Goal: Information Seeking & Learning: Learn about a topic

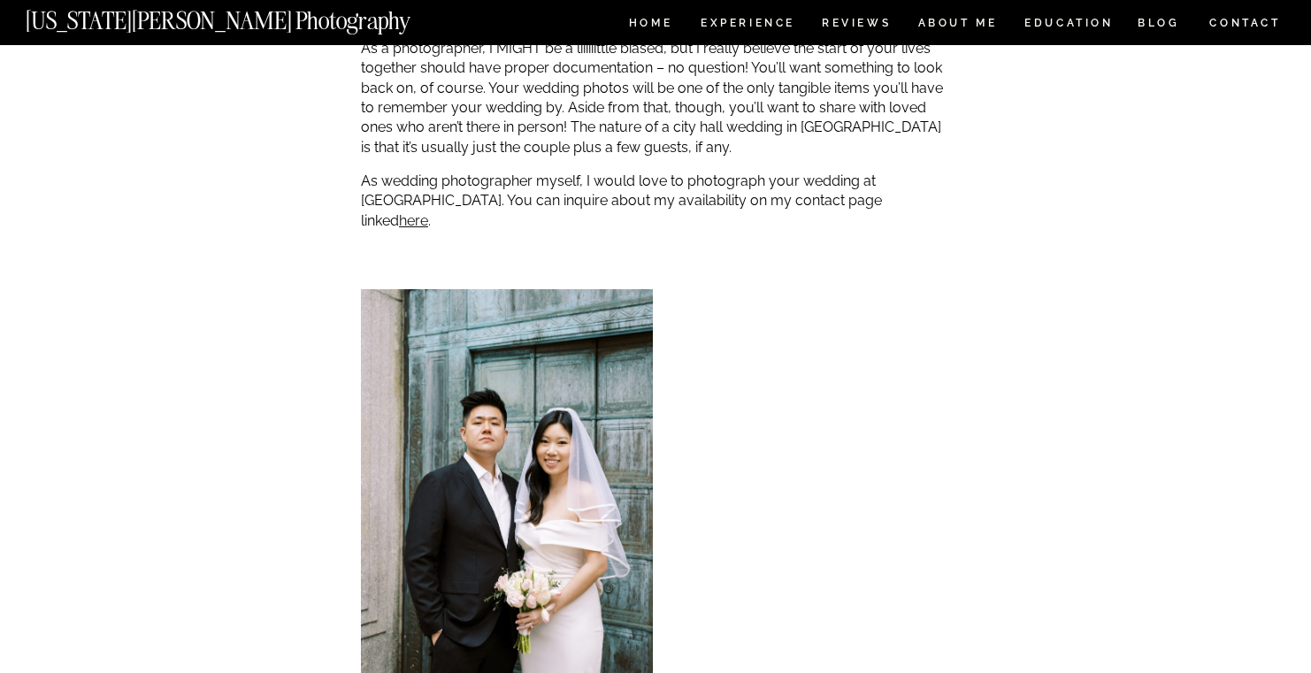
scroll to position [3825, 0]
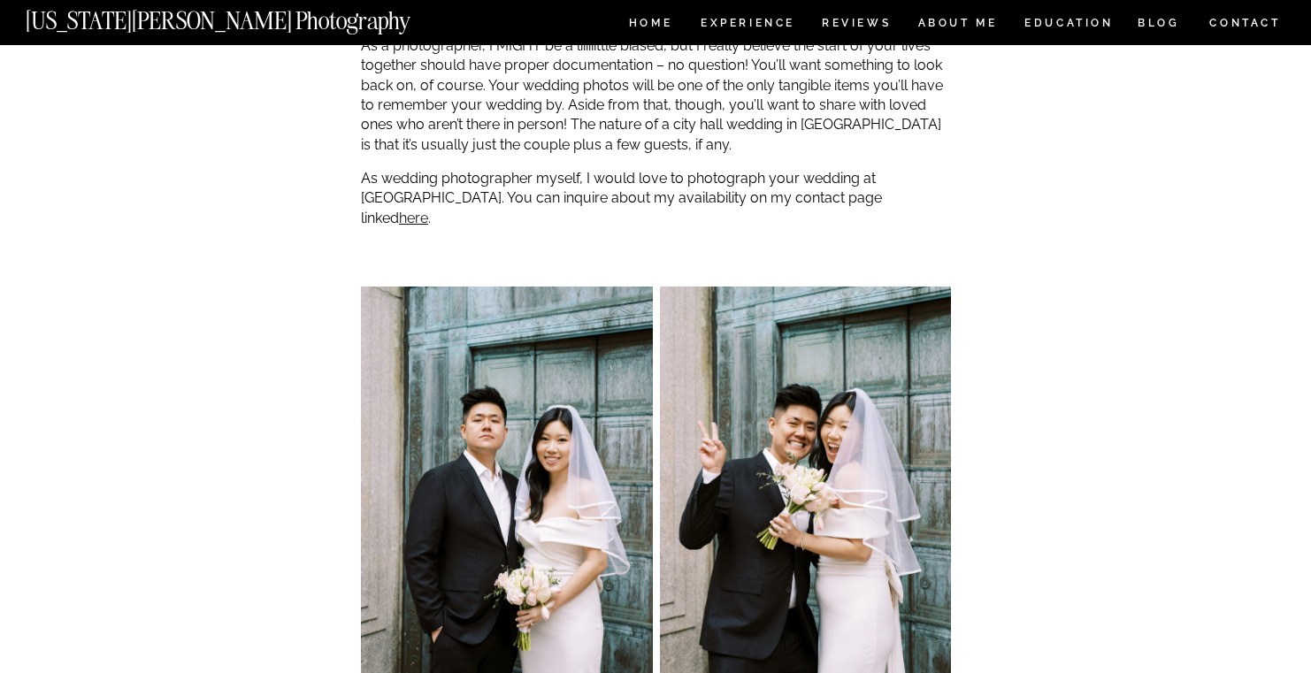
click at [795, 188] on p "As wedding photographer myself, I would love to photograph your wedding at city…" at bounding box center [656, 198] width 590 height 59
click at [428, 210] on link "here" at bounding box center [413, 218] width 29 height 17
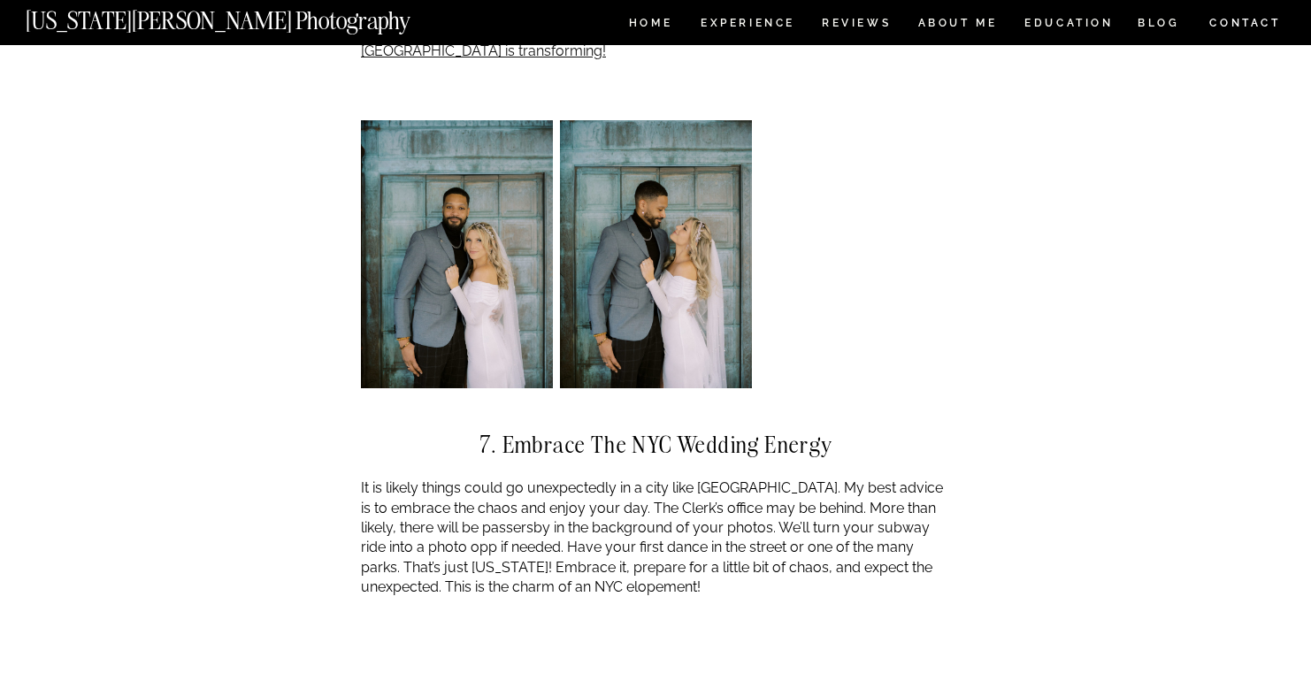
scroll to position [6180, 0]
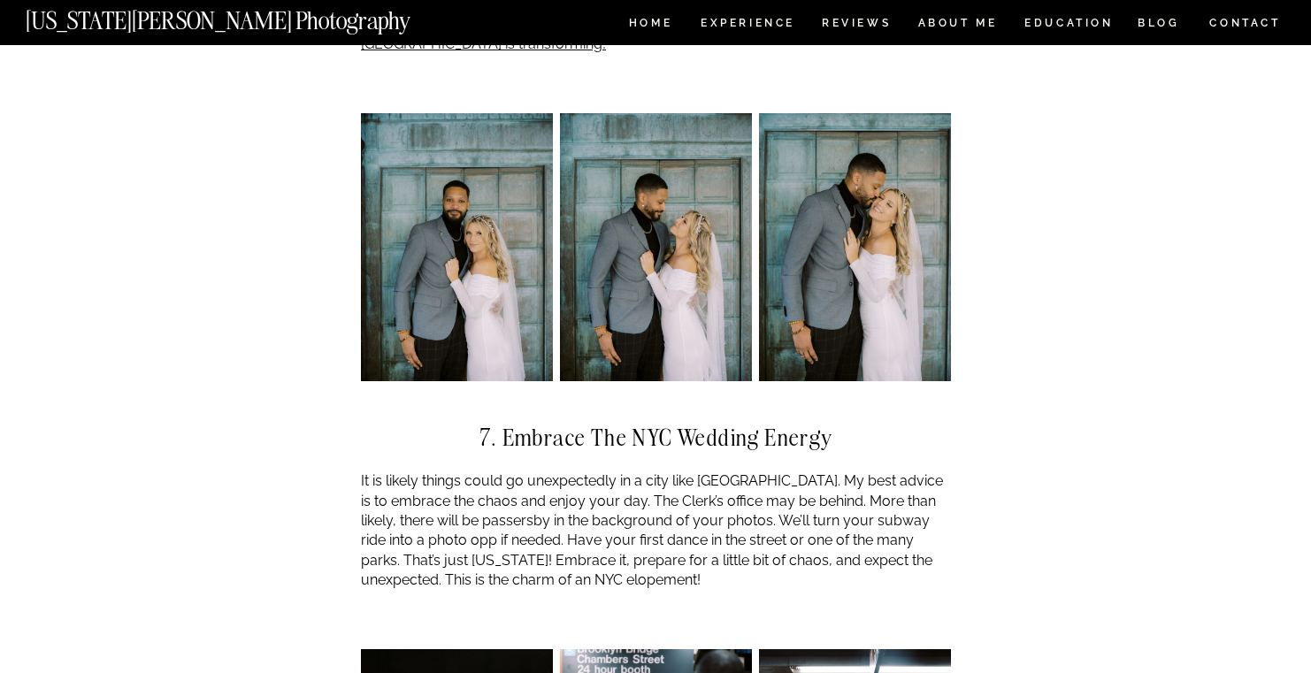
click at [609, 543] on div "I love being an NYC City Hall wedding photographer because all you really need …" at bounding box center [656, 248] width 590 height 11916
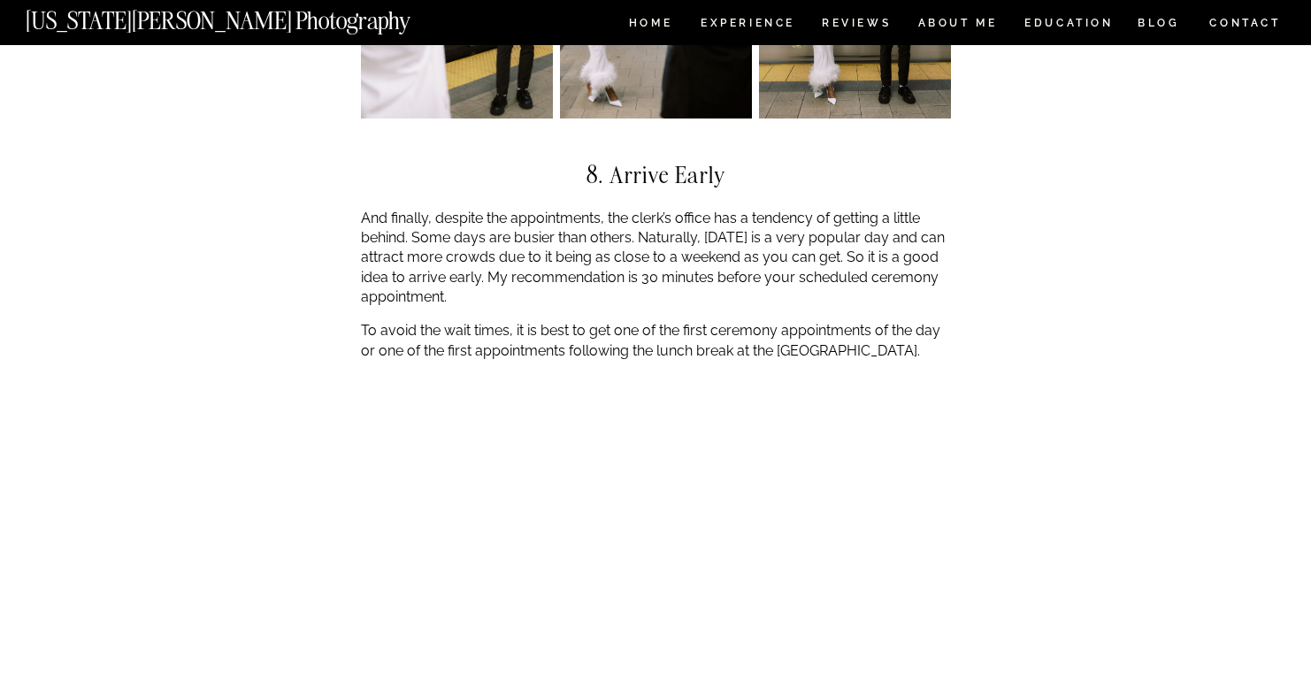
scroll to position [6977, 0]
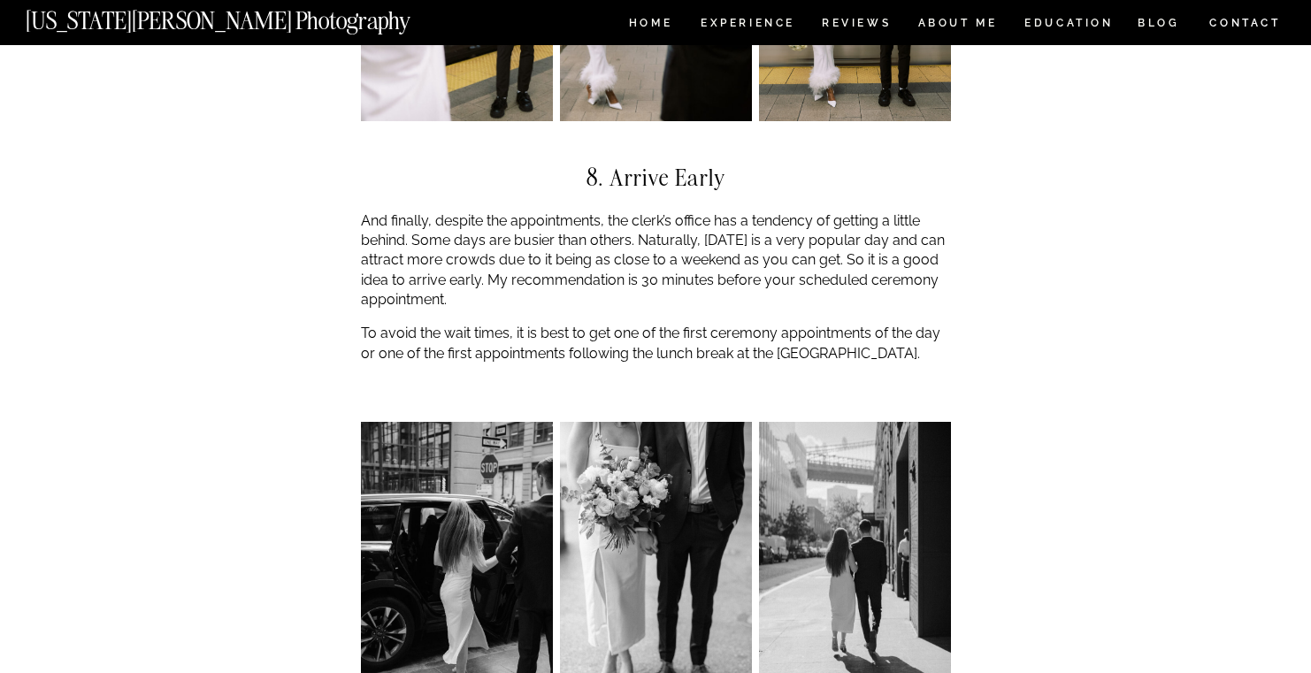
click at [609, 542] on img at bounding box center [656, 565] width 192 height 287
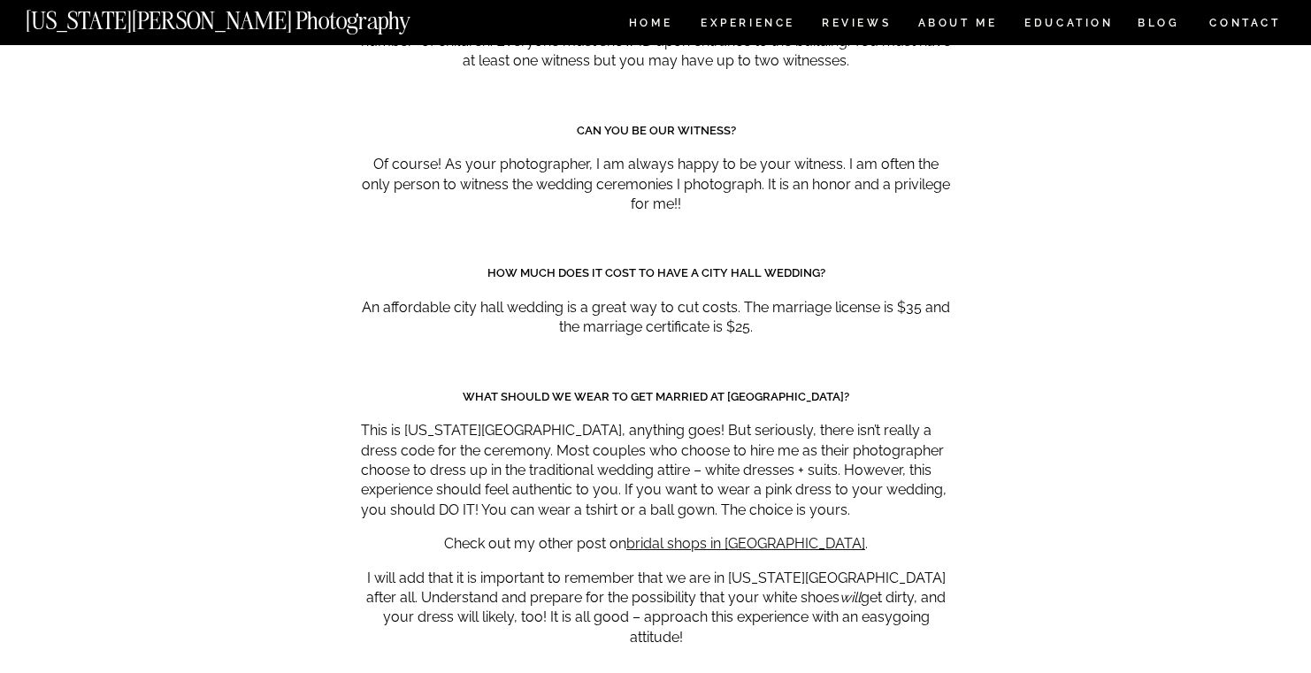
scroll to position [9063, 0]
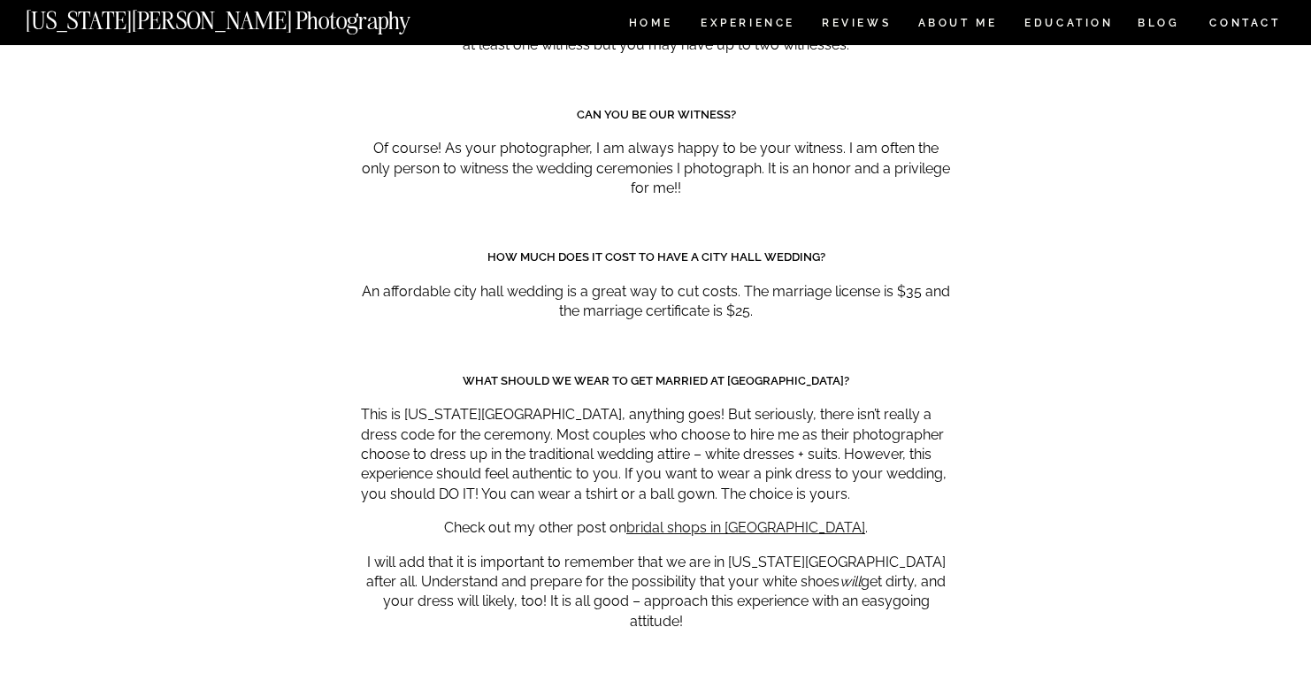
click at [676, 336] on div at bounding box center [656, 354] width 590 height 36
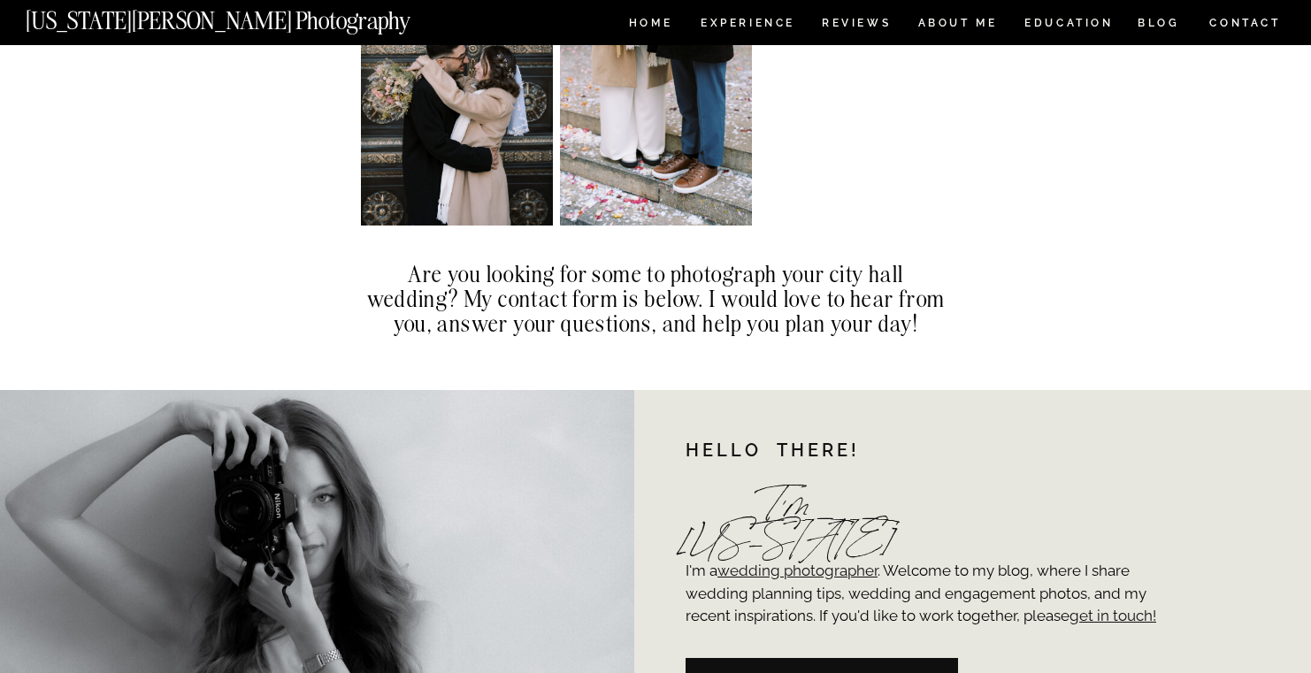
scroll to position [12063, 0]
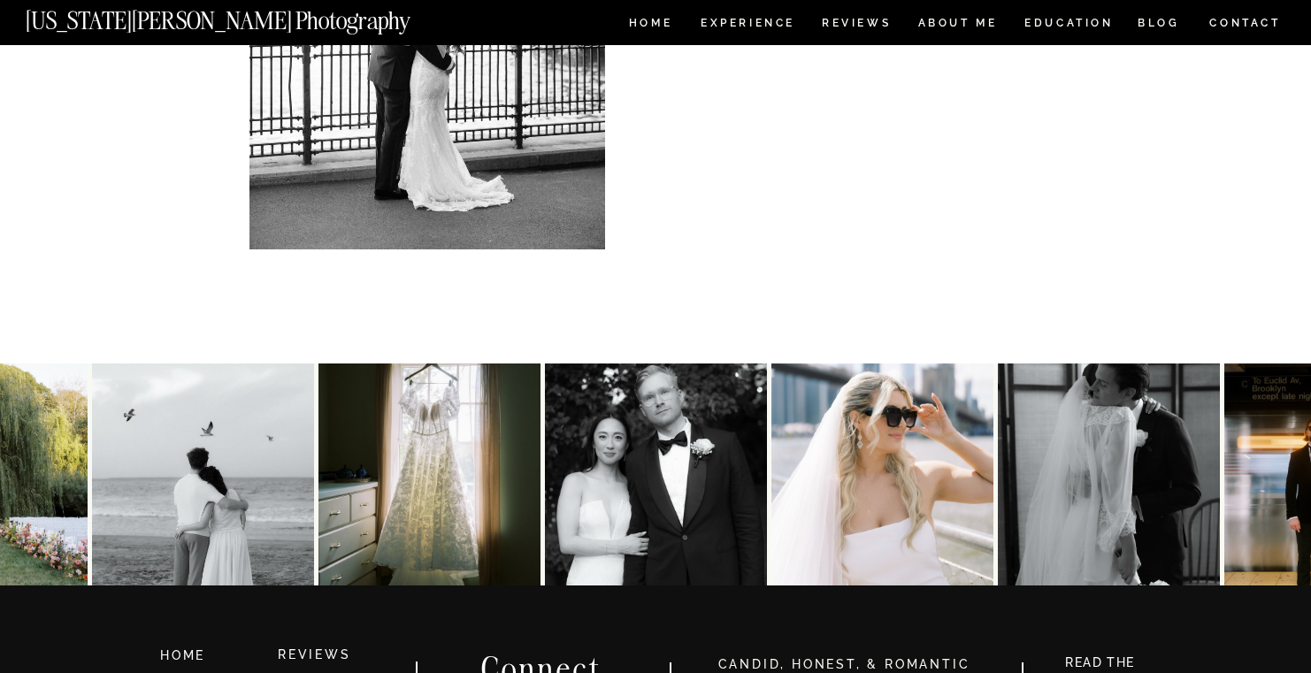
scroll to position [947, 0]
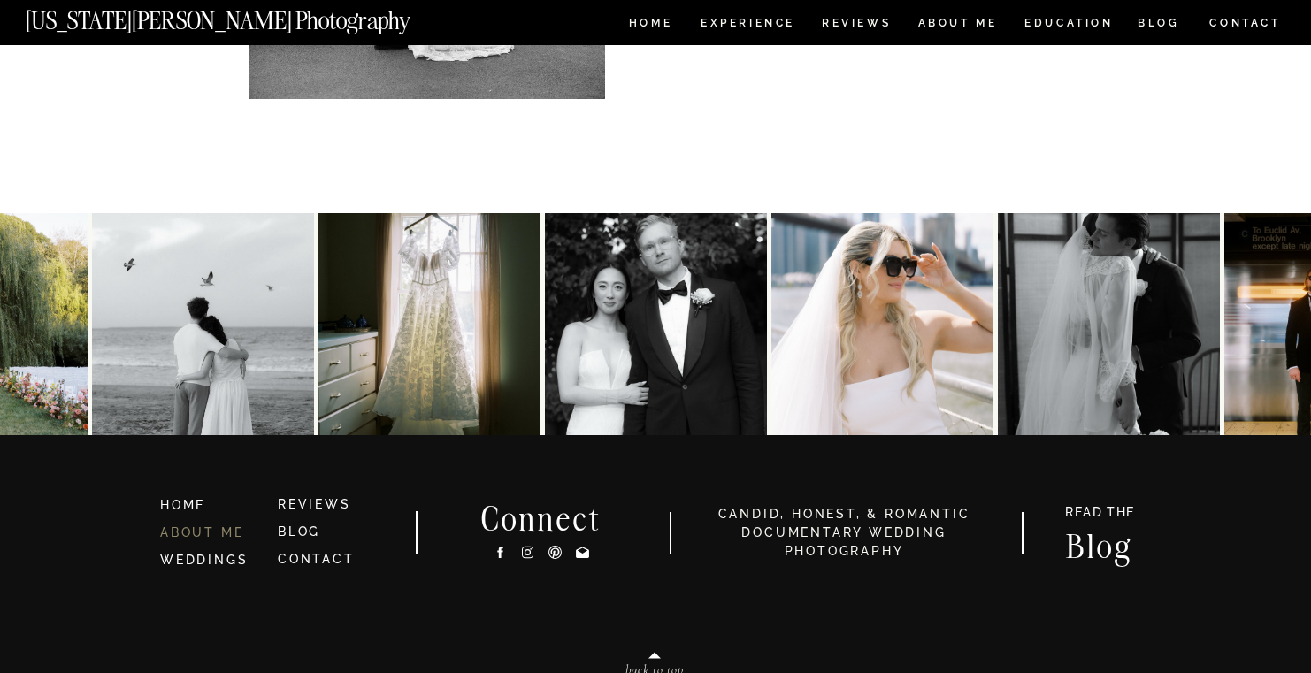
click at [186, 532] on link "ABOUT ME" at bounding box center [201, 532] width 83 height 14
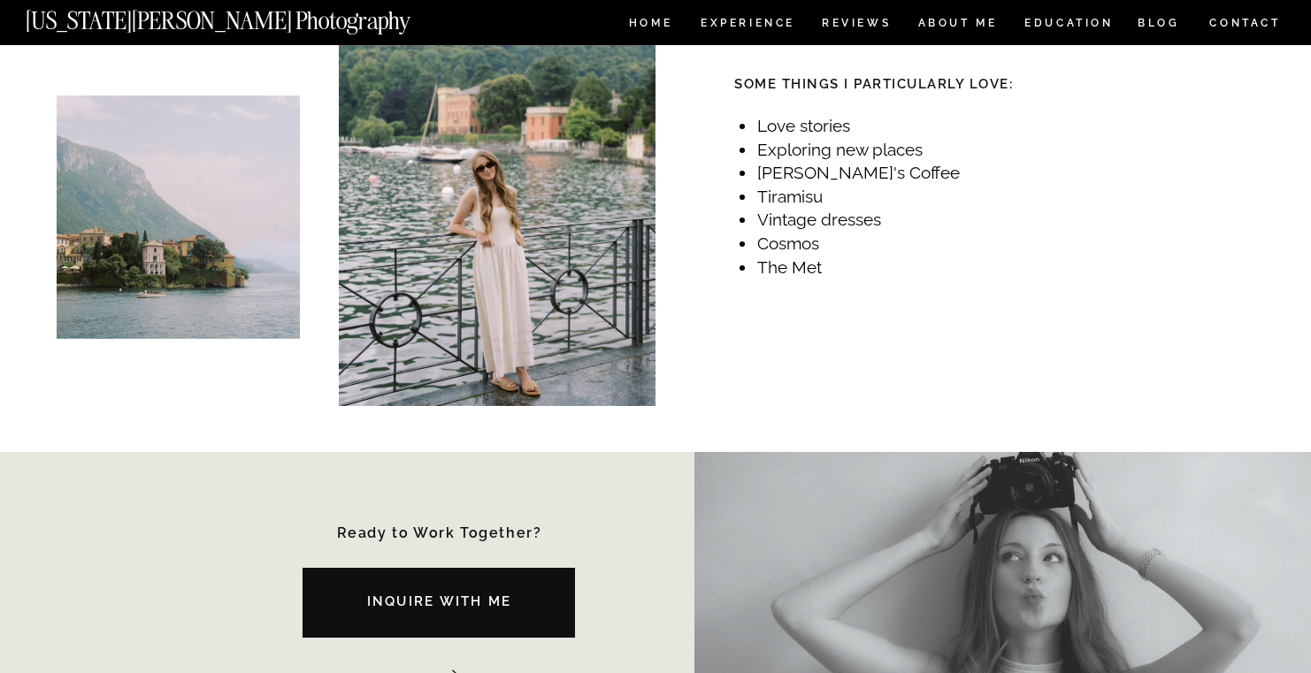
scroll to position [2365, 0]
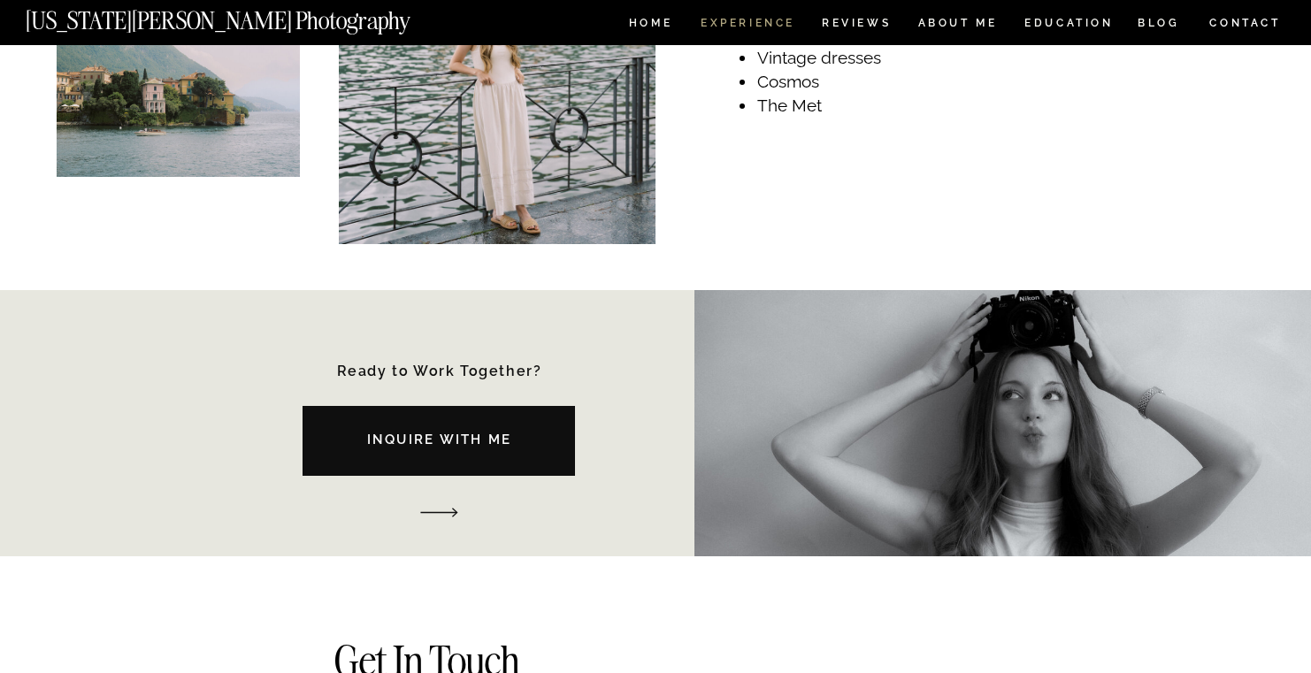
click at [756, 27] on nav "Experience" at bounding box center [747, 25] width 93 height 15
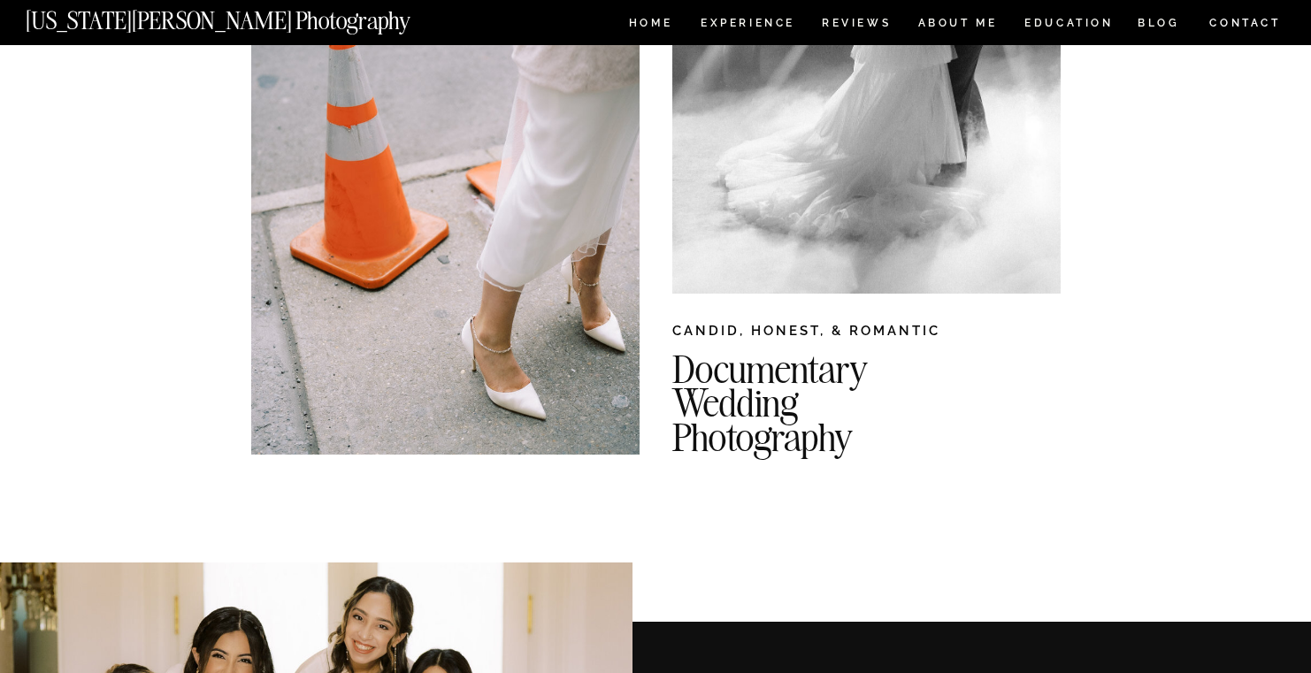
scroll to position [646, 0]
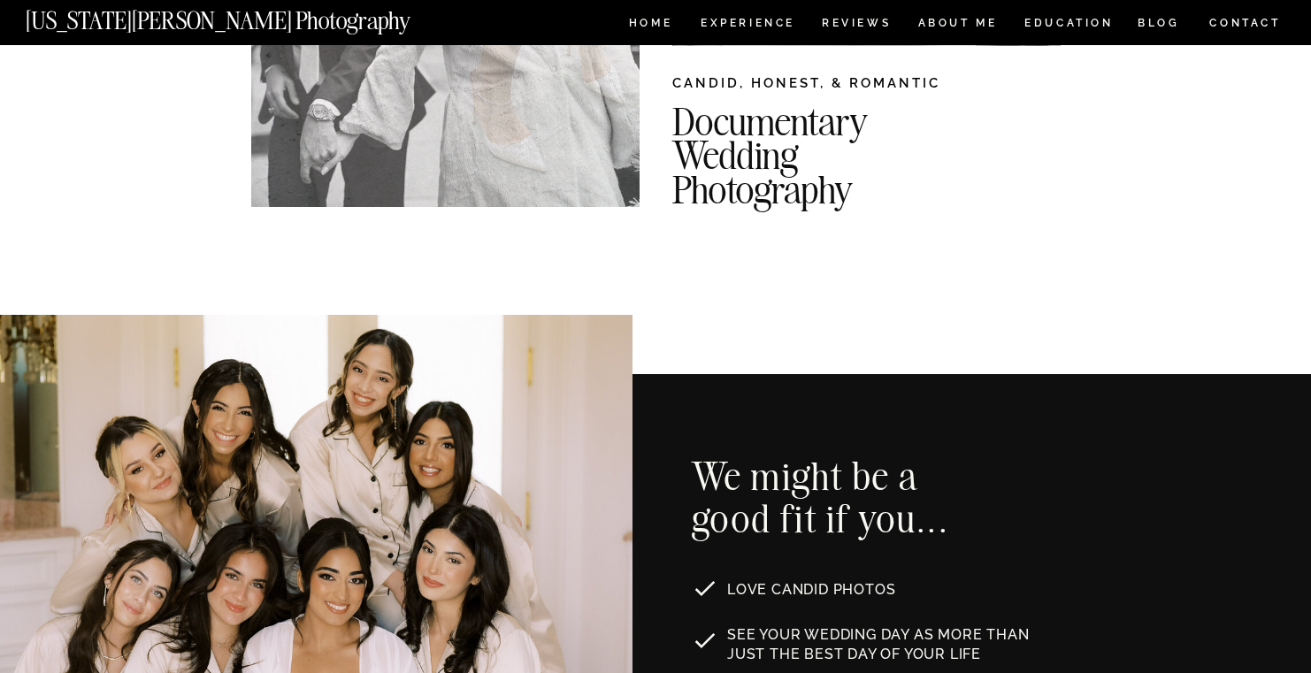
click at [785, 164] on h2 "Documentary Wedding Photography" at bounding box center [905, 148] width 467 height 89
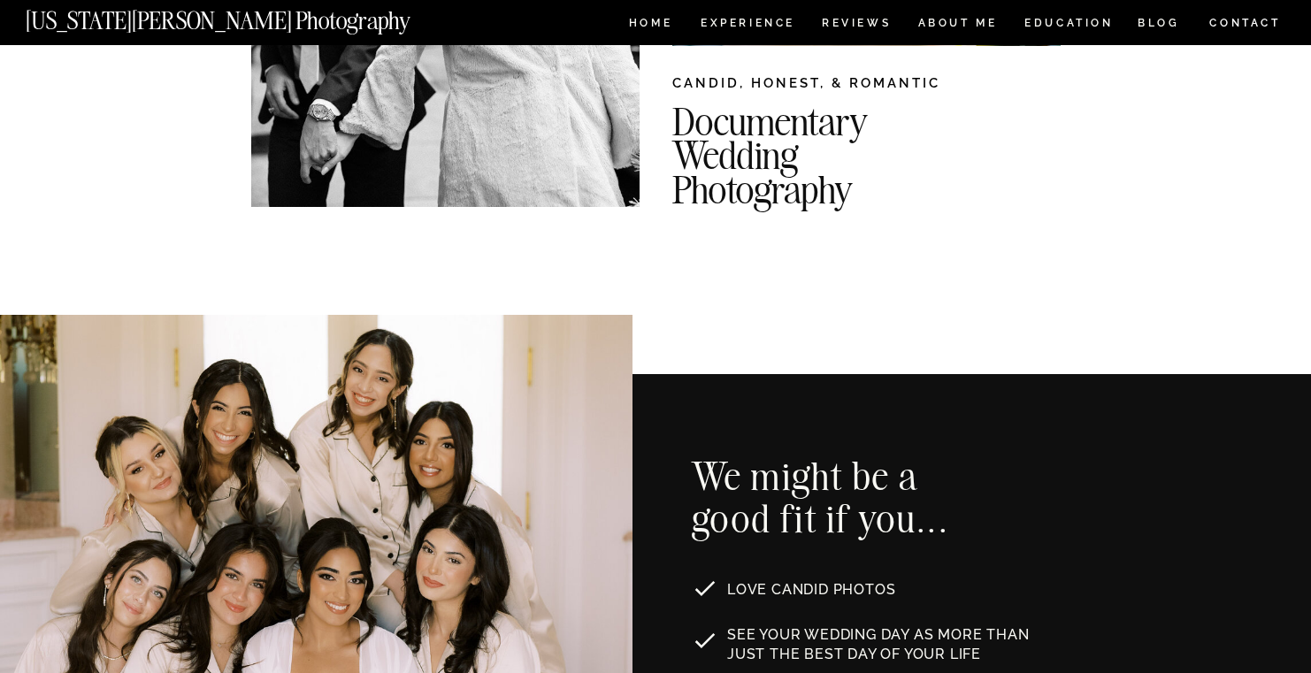
click at [766, 153] on h2 "Documentary Wedding Photography" at bounding box center [905, 148] width 467 height 89
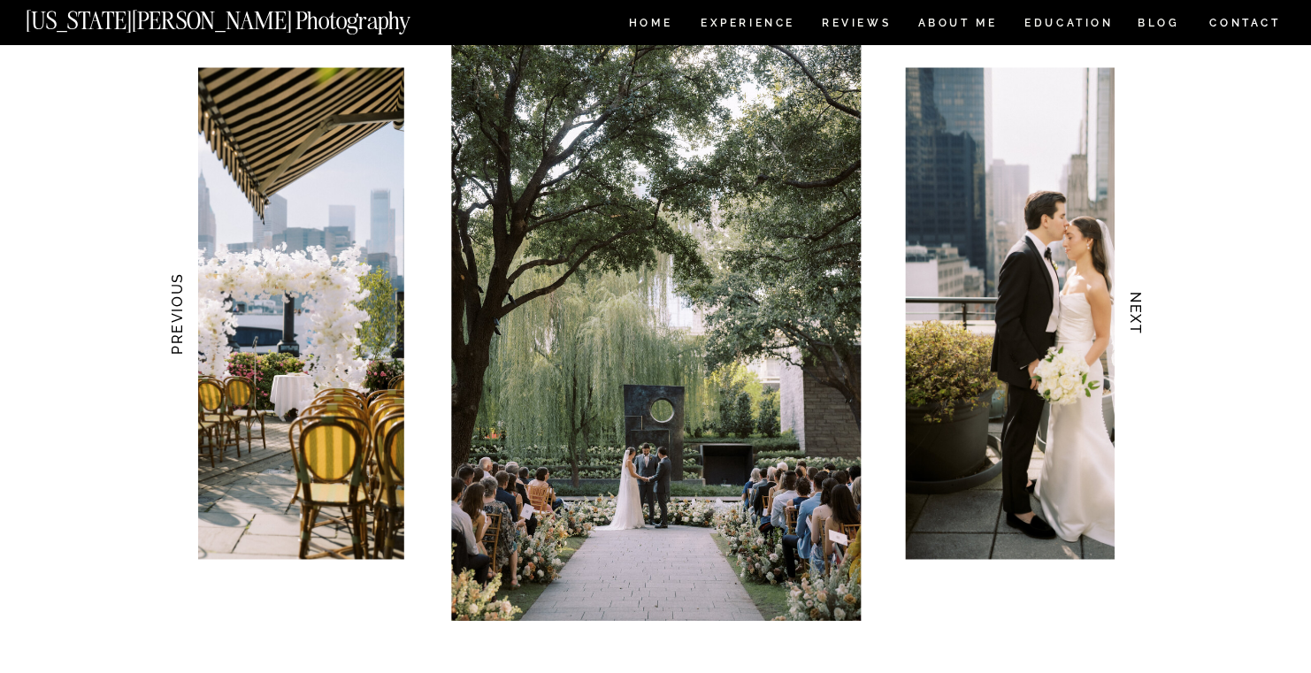
scroll to position [1596, 0]
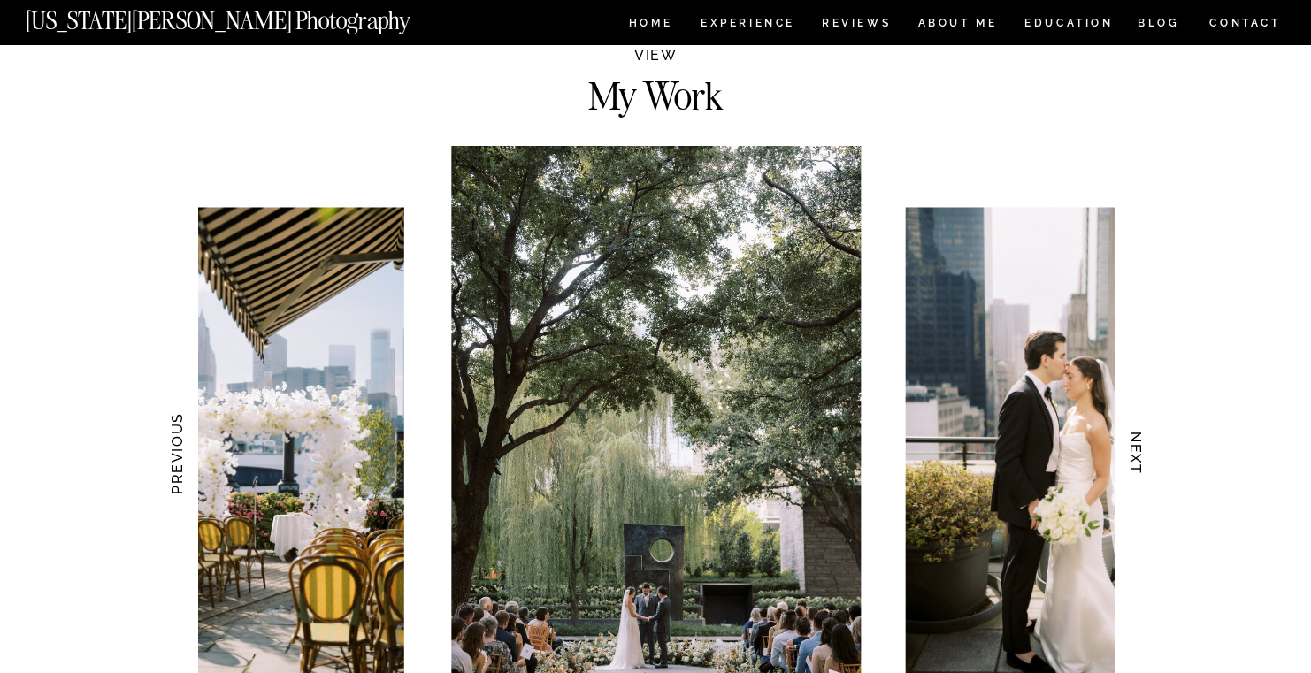
click at [1137, 453] on h3 "NEXT" at bounding box center [1136, 453] width 19 height 111
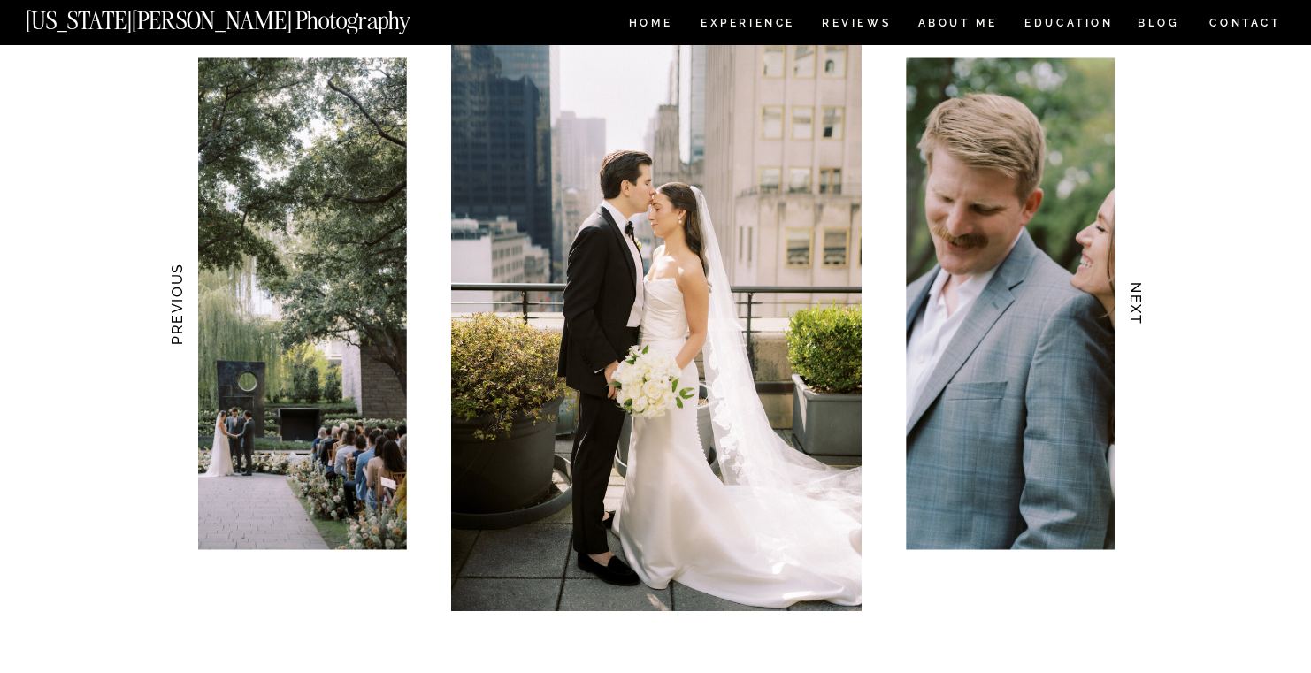
scroll to position [1746, 0]
click at [1137, 310] on h3 "NEXT" at bounding box center [1136, 303] width 19 height 111
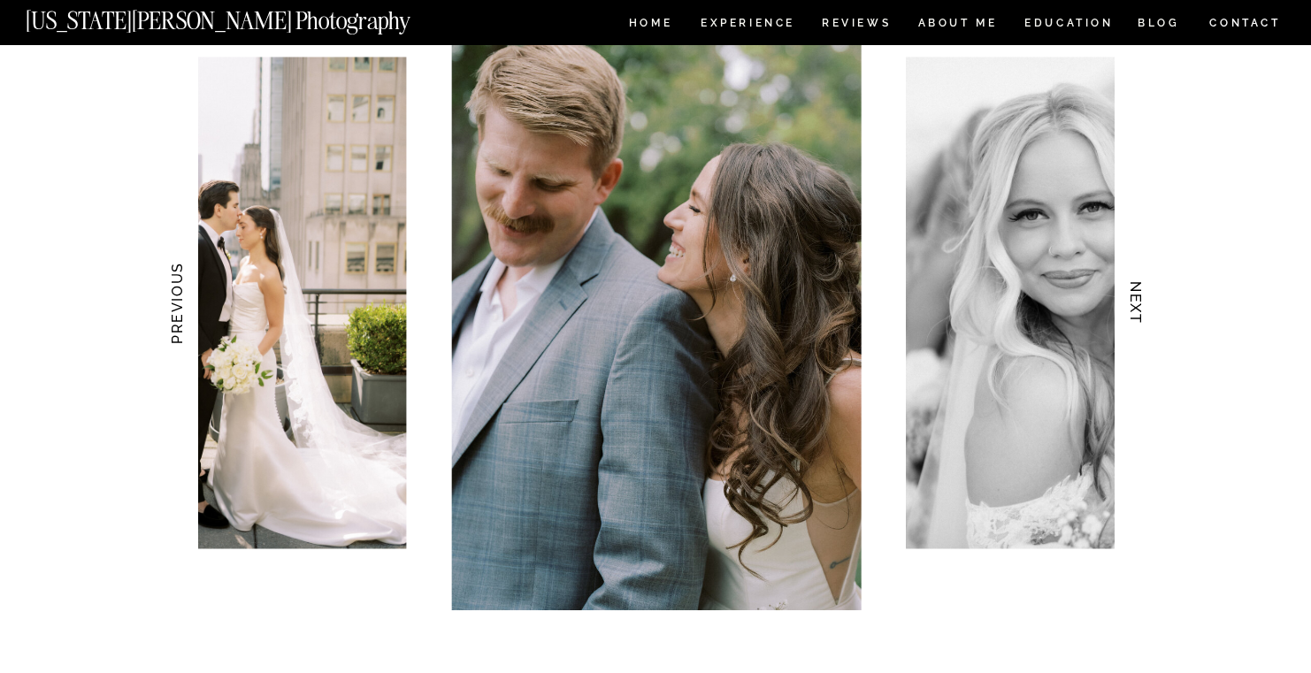
click at [1137, 310] on h3 "NEXT" at bounding box center [1136, 303] width 19 height 111
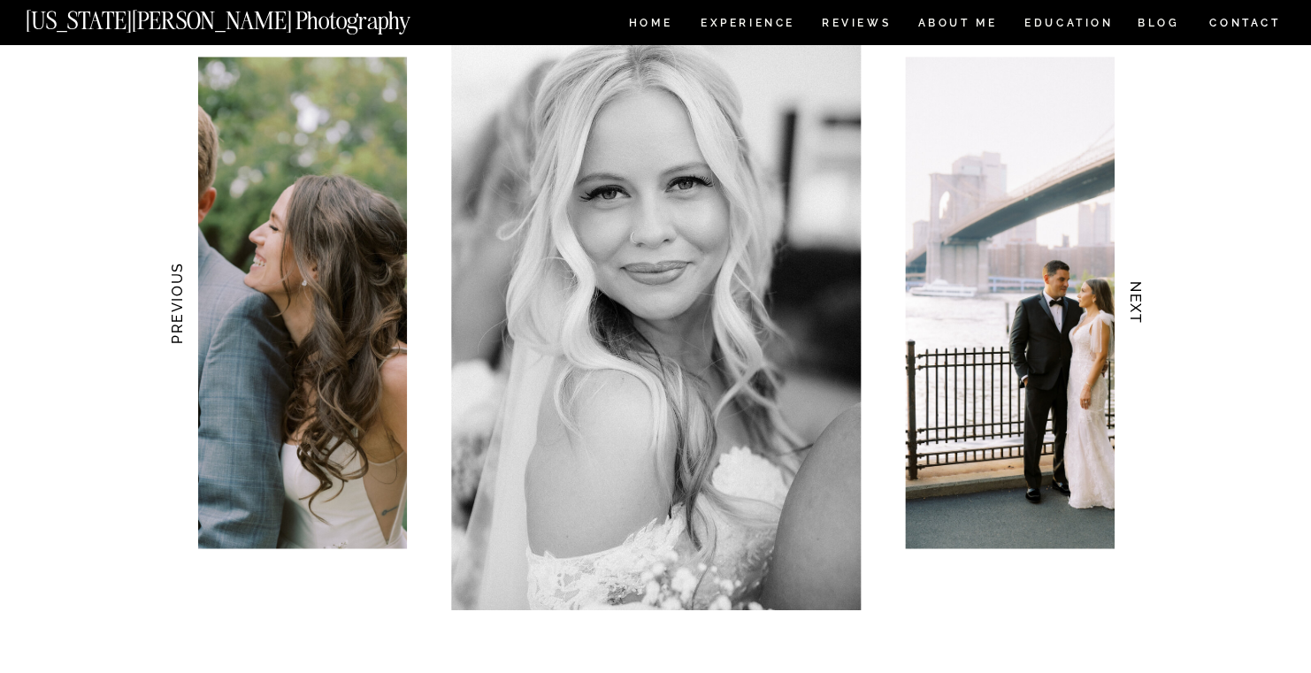
click at [1137, 310] on h3 "NEXT" at bounding box center [1136, 303] width 19 height 111
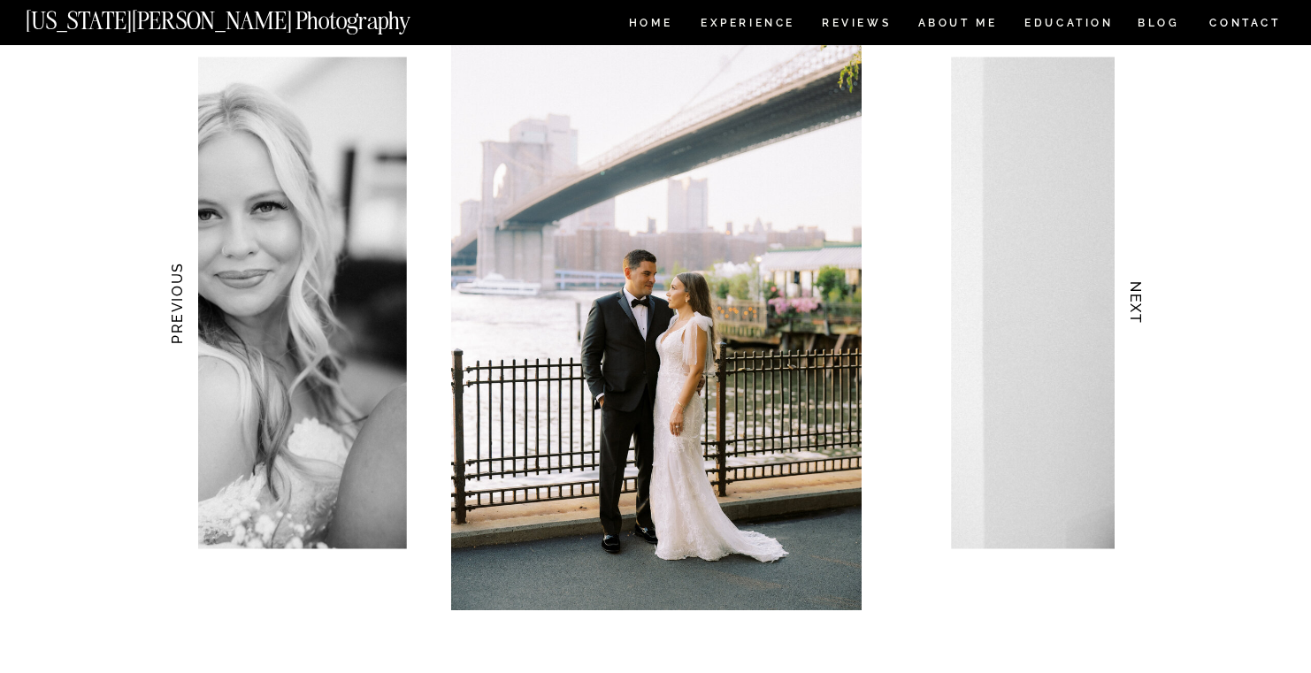
click at [1137, 310] on h3 "NEXT" at bounding box center [1136, 303] width 19 height 111
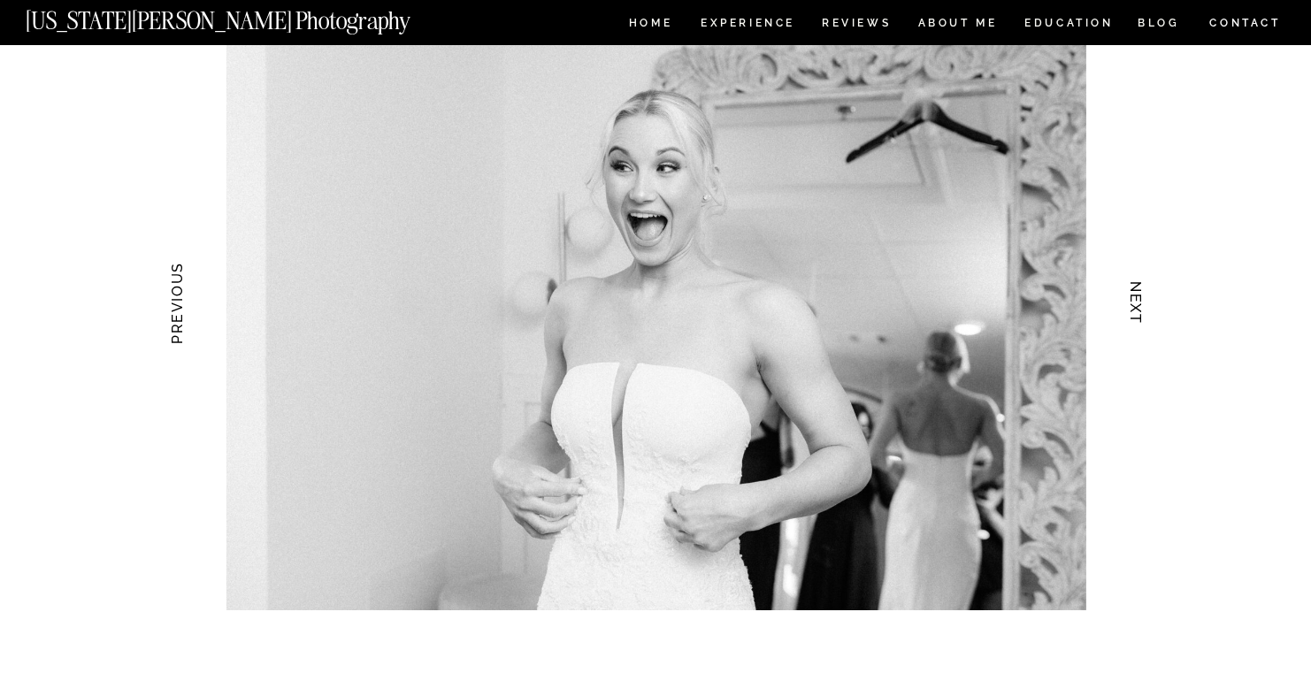
click at [1137, 310] on h3 "NEXT" at bounding box center [1136, 303] width 19 height 111
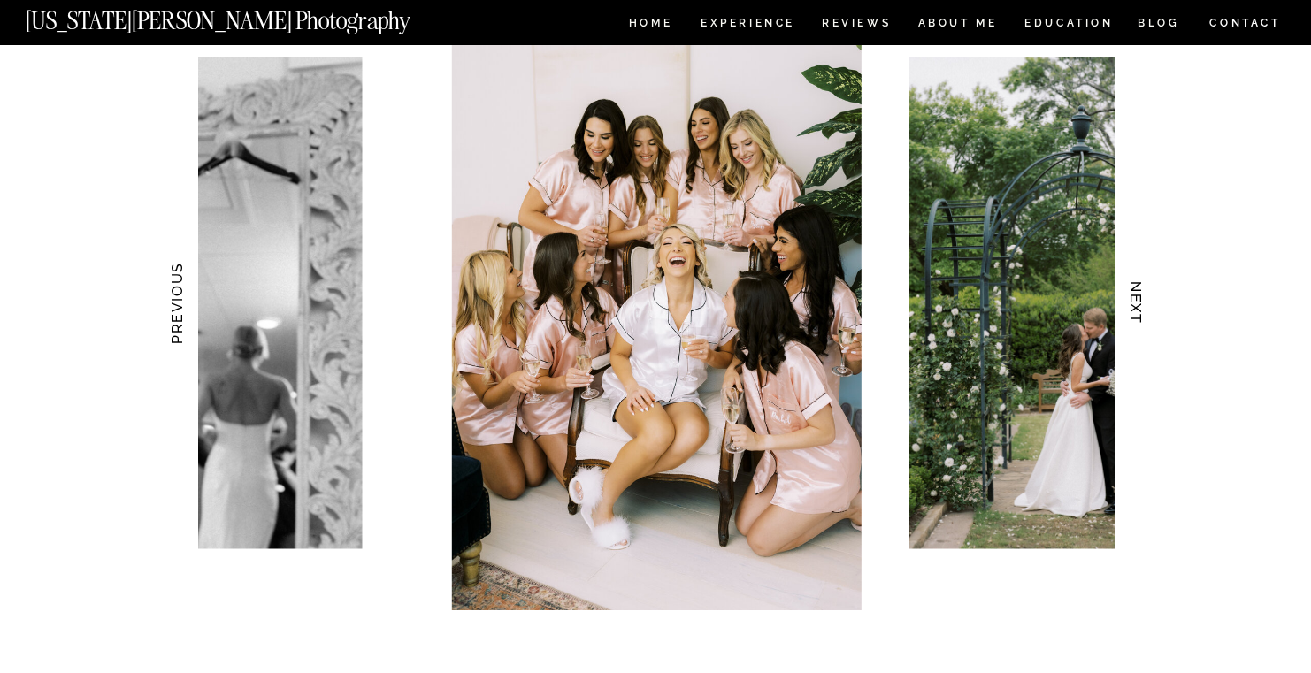
click at [1136, 310] on h3 "NEXT" at bounding box center [1136, 303] width 19 height 111
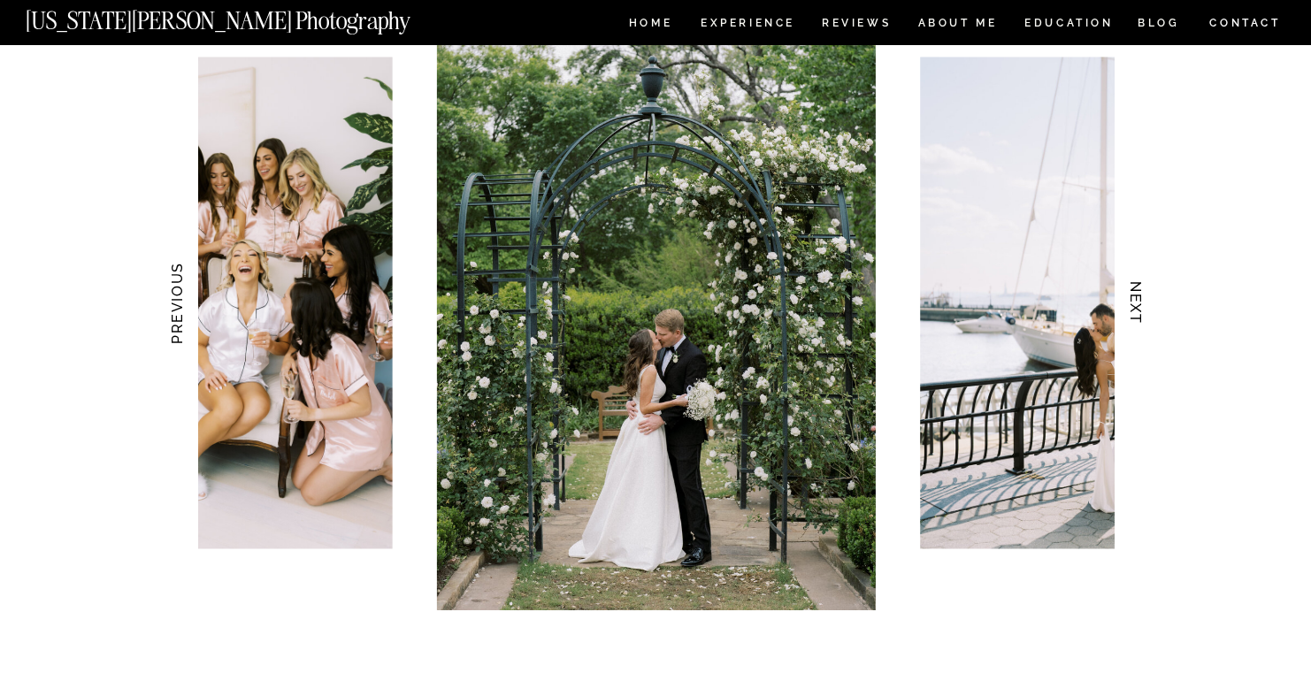
click at [1136, 310] on h3 "NEXT" at bounding box center [1136, 303] width 19 height 111
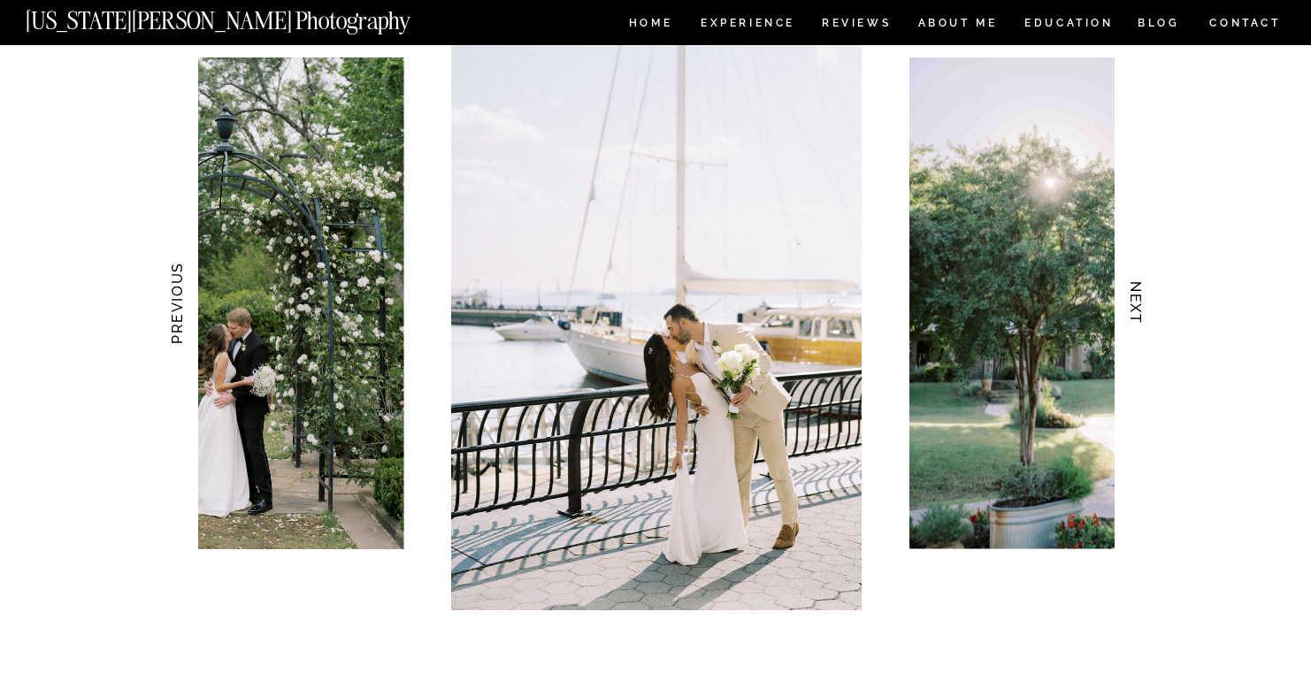
click at [1136, 310] on h3 "NEXT" at bounding box center [1136, 303] width 19 height 111
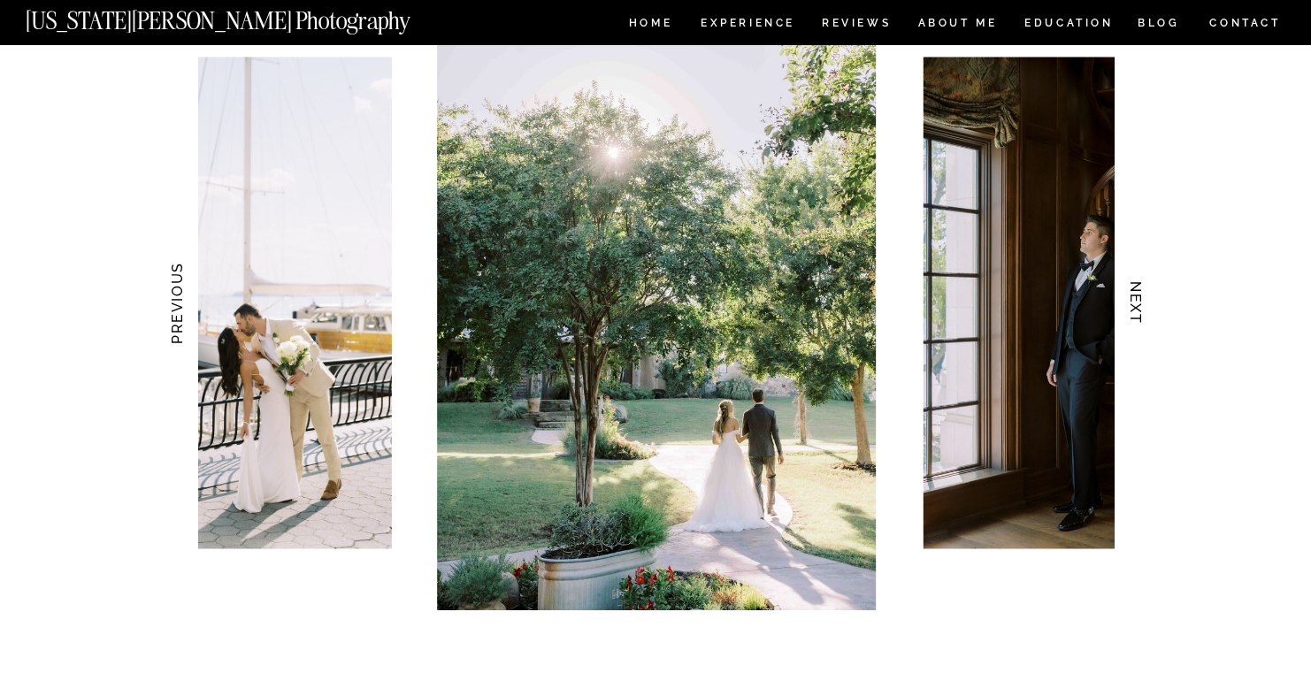
click at [1221, 23] on nav "CONTACT" at bounding box center [1244, 22] width 73 height 19
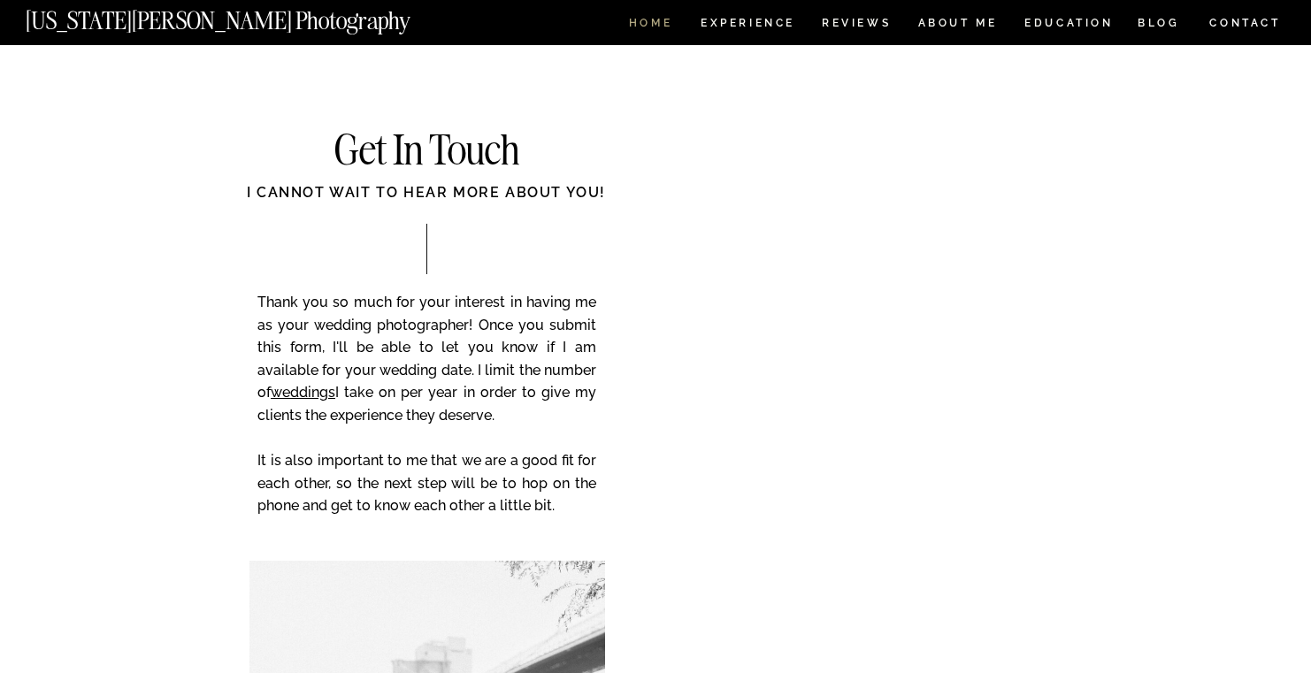
click at [663, 23] on nav "HOME" at bounding box center [650, 25] width 50 height 15
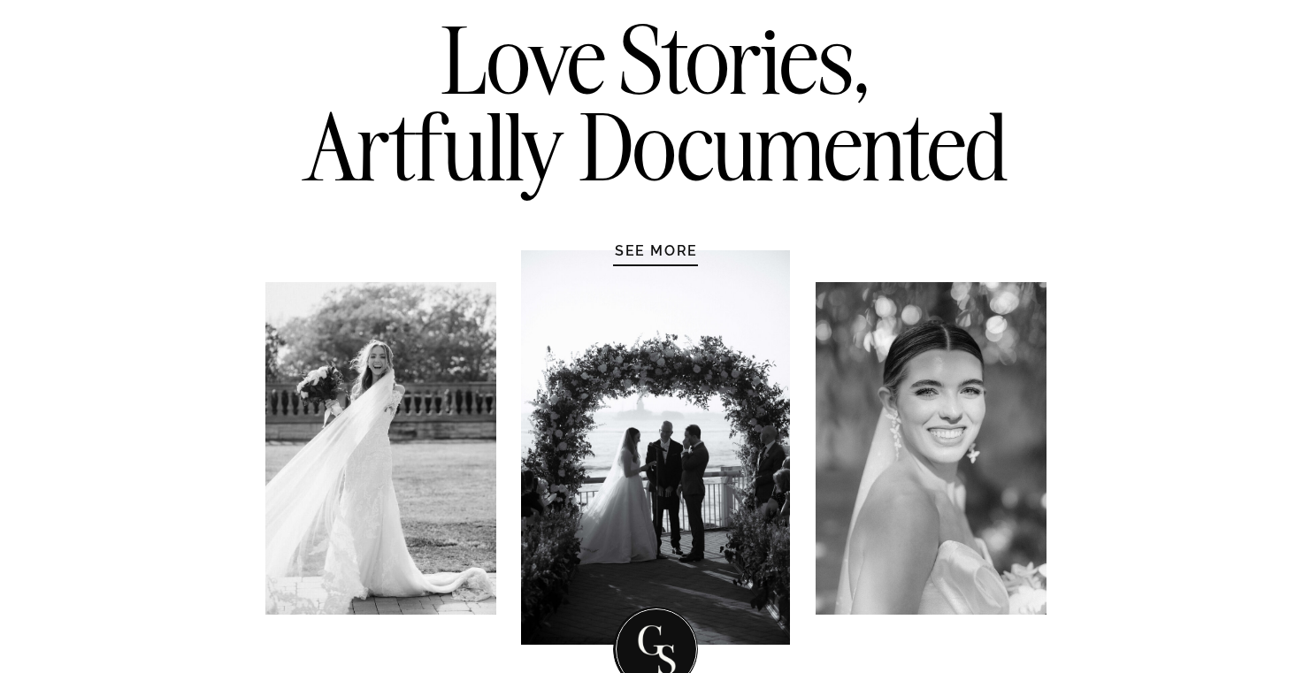
click at [656, 241] on h1 "SEE MORE" at bounding box center [656, 250] width 168 height 18
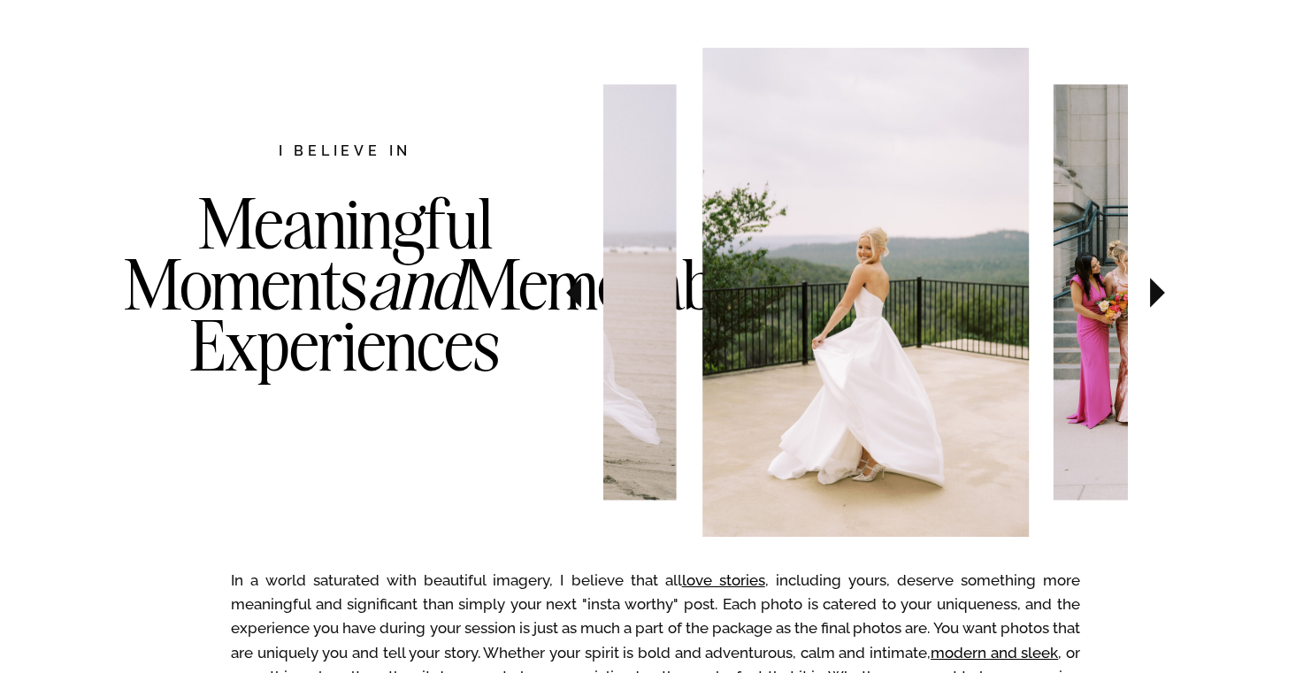
scroll to position [913, 0]
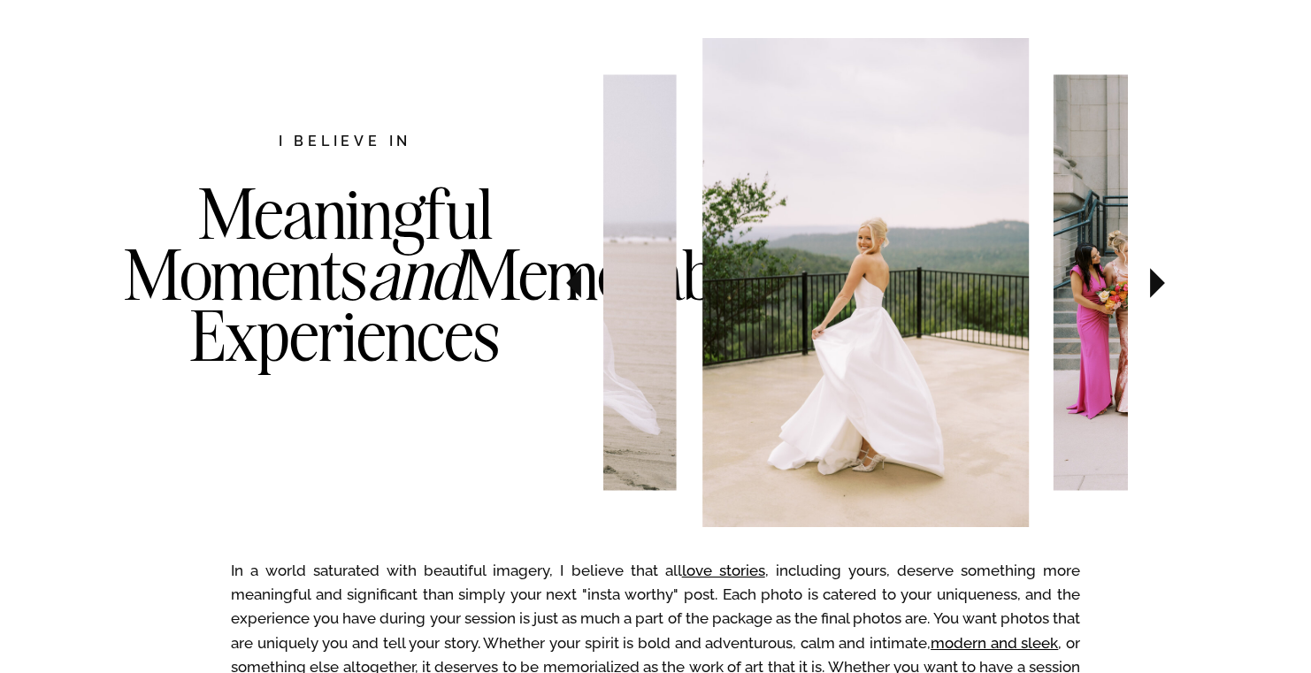
click at [1156, 283] on icon at bounding box center [1157, 283] width 15 height 30
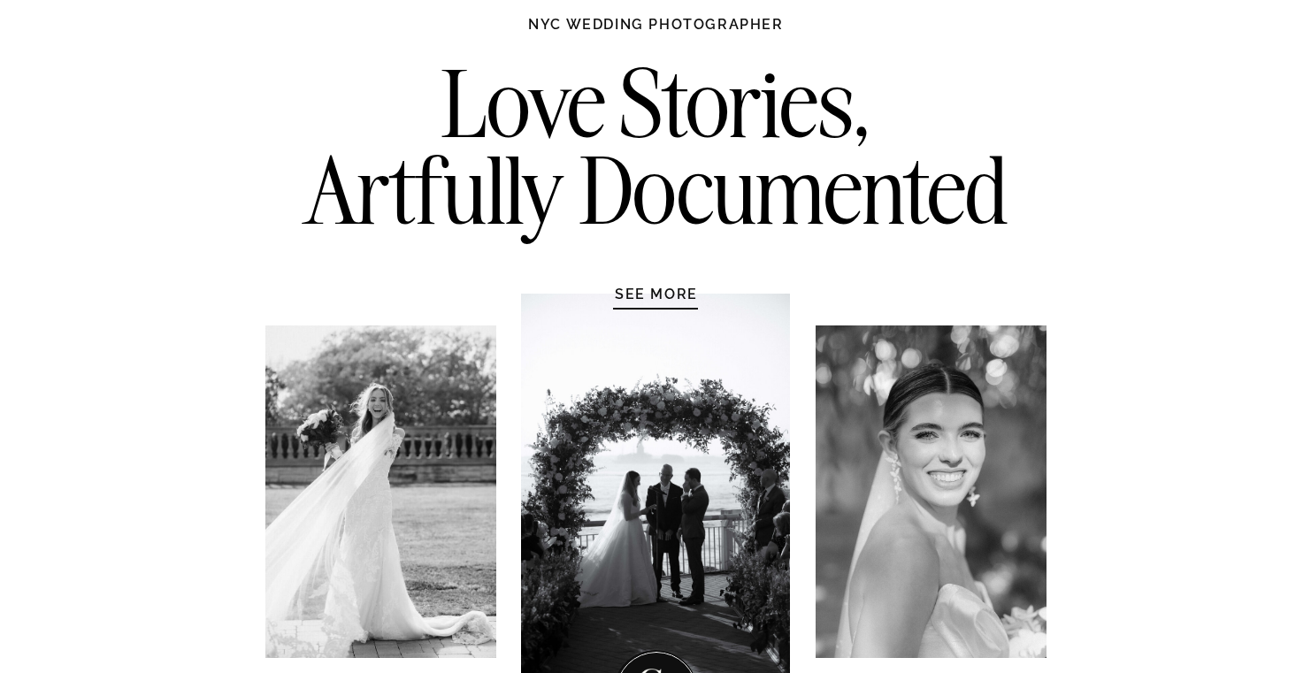
scroll to position [0, 0]
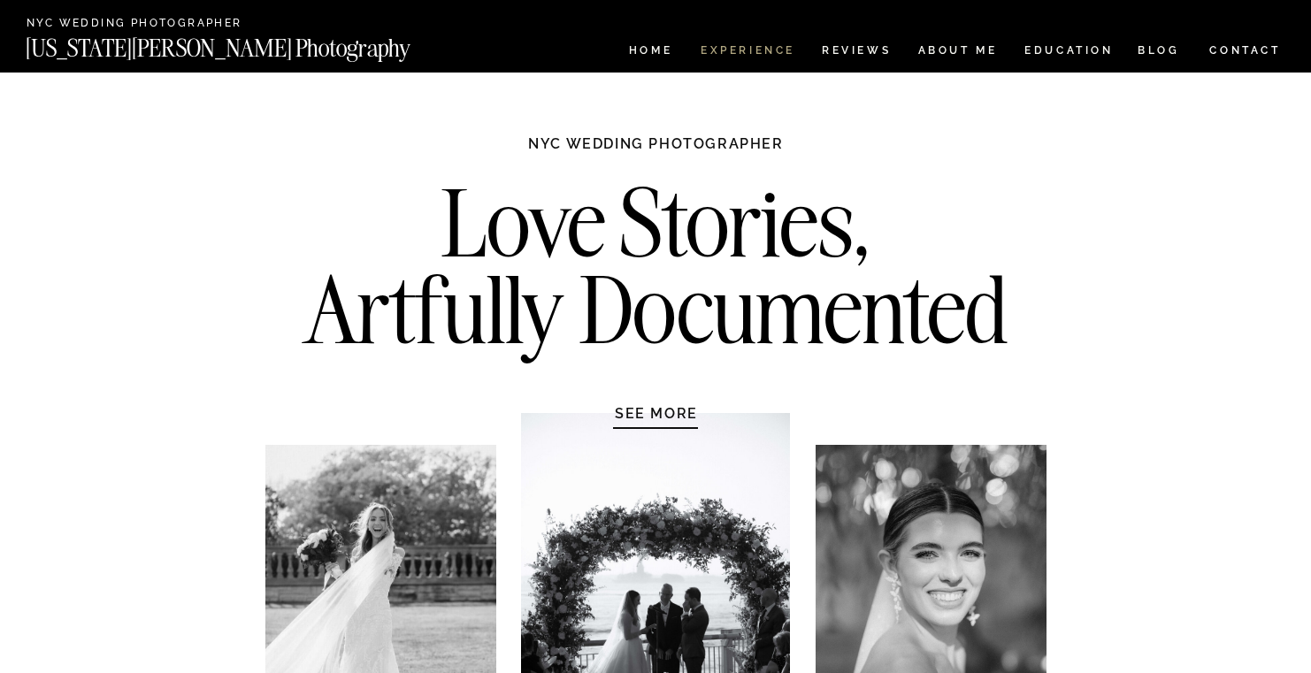
click at [734, 53] on nav "Experience" at bounding box center [747, 52] width 93 height 15
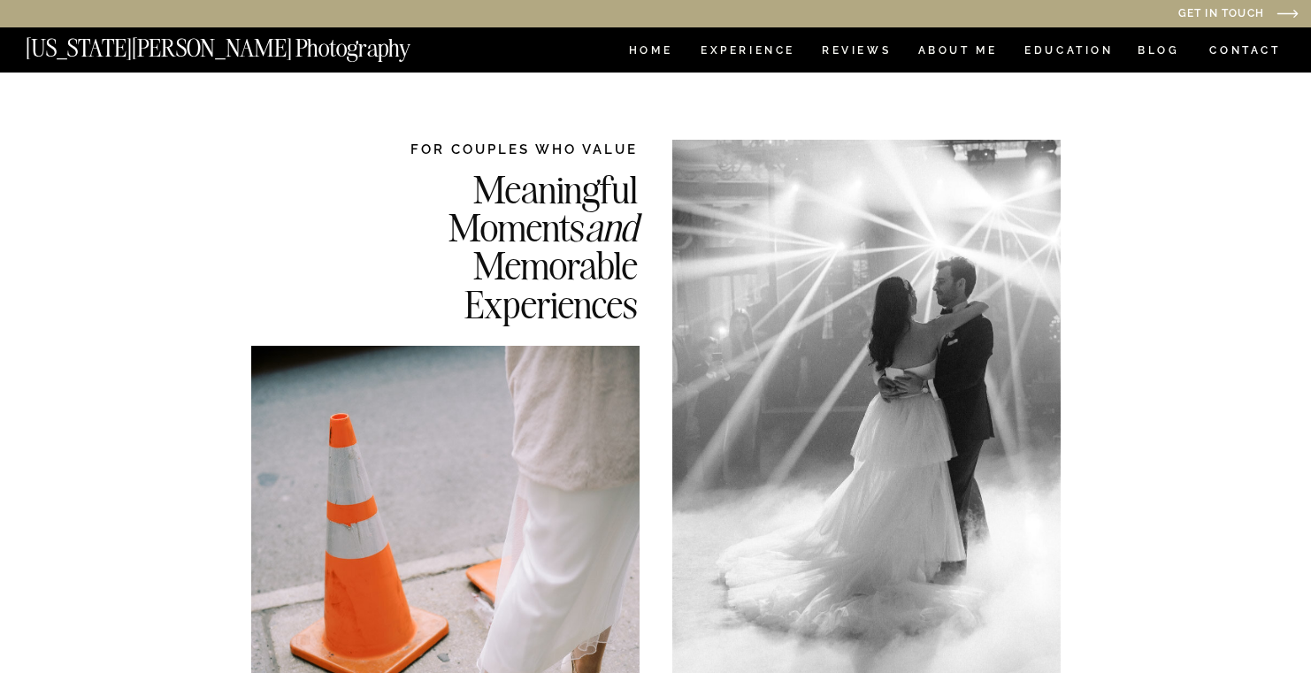
click at [734, 53] on nav "Experience" at bounding box center [747, 52] width 93 height 15
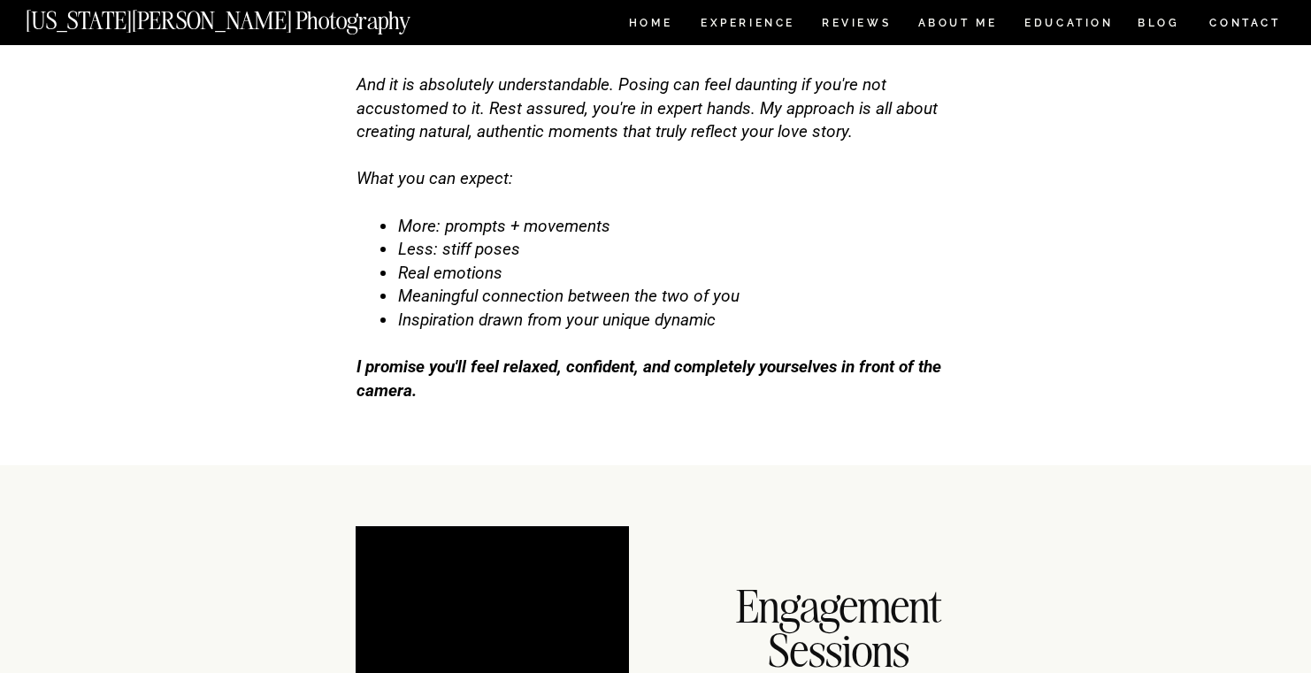
scroll to position [5633, 0]
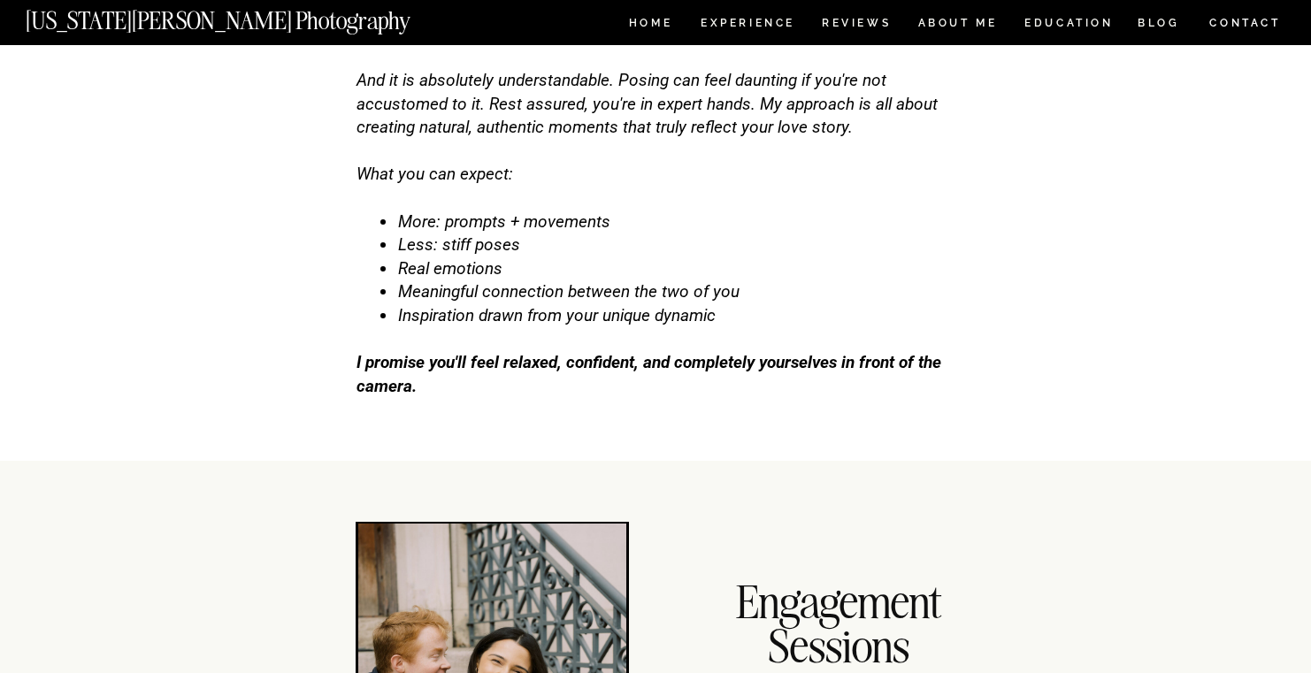
drag, startPoint x: 0, startPoint y: 0, endPoint x: 1117, endPoint y: 3, distance: 1117.2
